Goal: Use online tool/utility: Utilize a website feature to perform a specific function

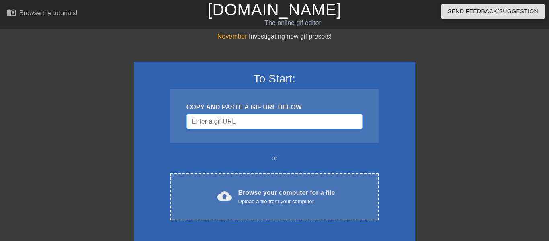
click at [221, 121] on input "Username" at bounding box center [274, 121] width 176 height 15
click at [264, 120] on input "Username" at bounding box center [274, 121] width 176 height 15
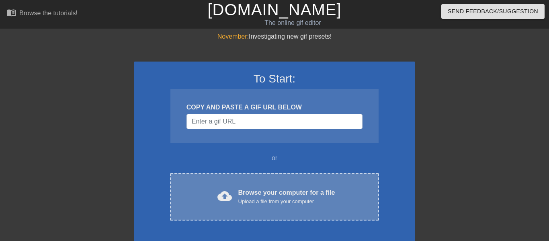
click at [258, 185] on div "cloud_upload Browse your computer for a file Upload a file from your computer C…" at bounding box center [274, 196] width 208 height 47
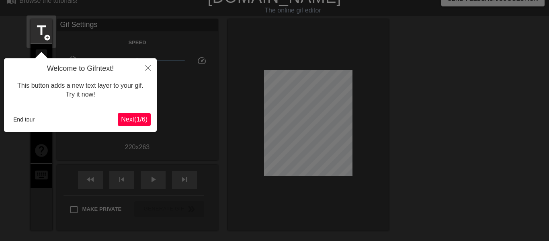
scroll to position [11, 0]
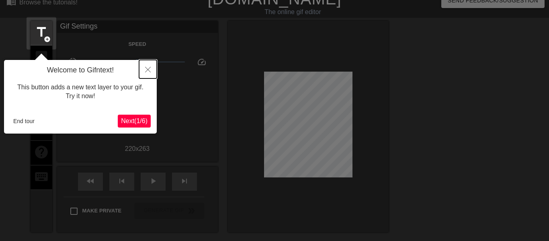
click at [146, 75] on button "Close" at bounding box center [148, 69] width 18 height 18
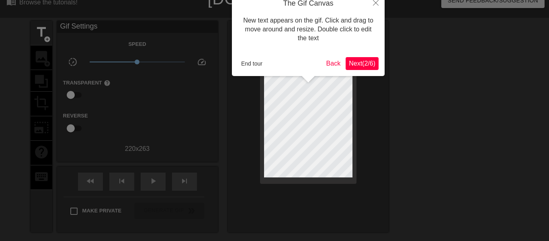
scroll to position [0, 0]
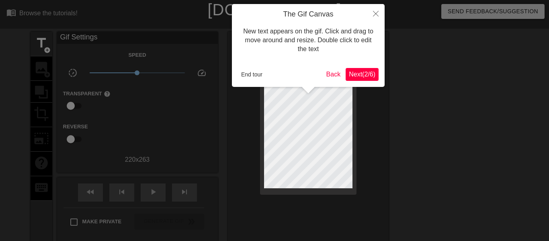
click at [360, 77] on span "Next ( 2 / 6 )" at bounding box center [362, 74] width 27 height 7
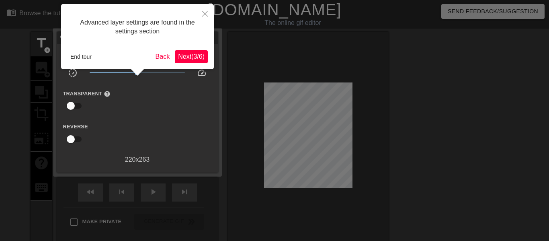
scroll to position [20, 0]
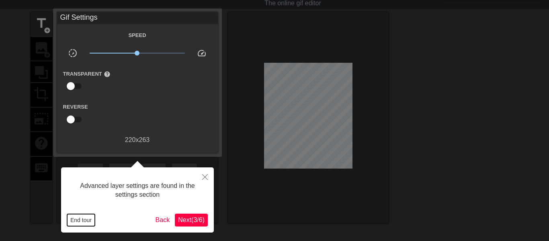
click at [93, 219] on button "End tour" at bounding box center [81, 220] width 28 height 12
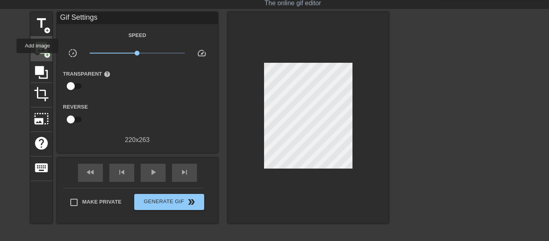
click at [37, 59] on div "image add_circle" at bounding box center [42, 49] width 22 height 25
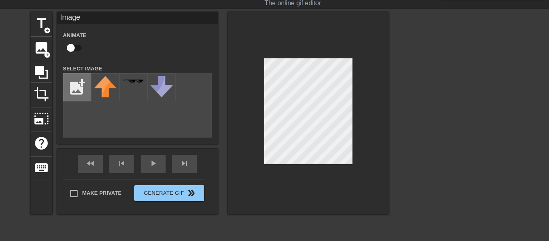
click at [86, 81] on input "file" at bounding box center [77, 87] width 27 height 27
type input "C:\fakepath\Screenshot [DATE] 10.16.28 PM.png"
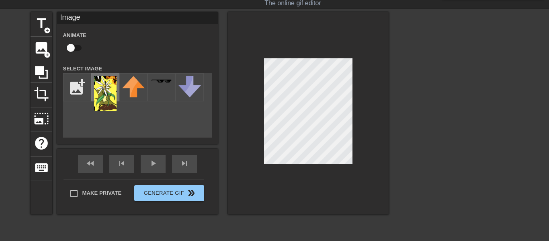
click at [107, 94] on img at bounding box center [105, 93] width 23 height 35
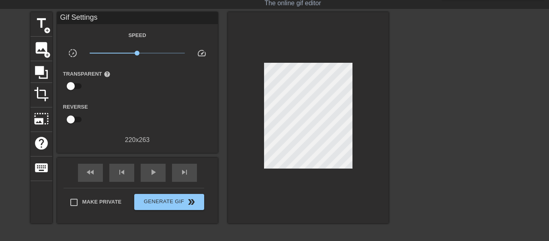
click at [127, 193] on div "Make Private Generate Gif double_arrow" at bounding box center [134, 204] width 141 height 32
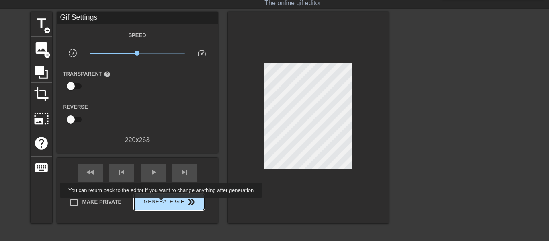
click at [159, 203] on span "Generate Gif double_arrow" at bounding box center [168, 202] width 63 height 10
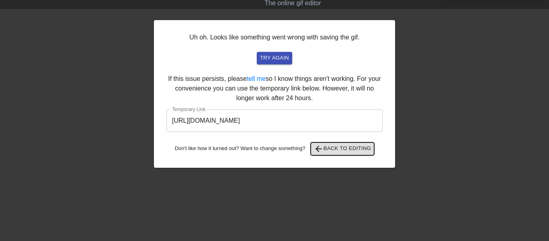
click at [311, 143] on button "arrow_back Back to Editing" at bounding box center [343, 148] width 64 height 13
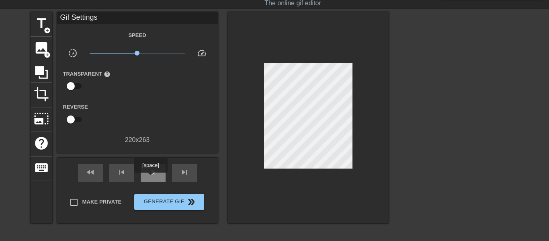
click at [151, 178] on div "play_arrow" at bounding box center [153, 173] width 25 height 18
click at [70, 121] on input "checkbox" at bounding box center [71, 119] width 46 height 15
checkbox input "true"
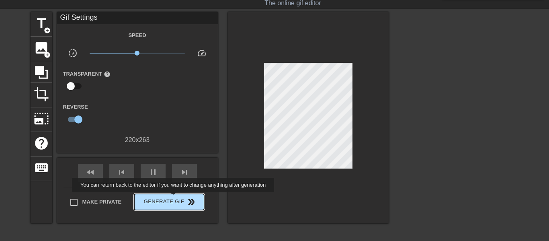
click at [171, 199] on span "Generate Gif double_arrow" at bounding box center [168, 202] width 63 height 10
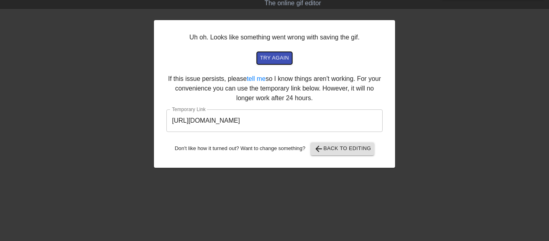
click at [264, 60] on span "try again" at bounding box center [274, 57] width 29 height 9
click at [266, 49] on div "Uh oh. Looks like something went wrong with saving the gif. try again If this i…" at bounding box center [274, 94] width 241 height 148
click at [266, 51] on div "Uh oh. Looks like something went wrong with saving the gif. try again If this i…" at bounding box center [274, 94] width 241 height 148
click at [266, 53] on span "try again" at bounding box center [274, 57] width 29 height 9
